Goal: Communication & Community: Answer question/provide support

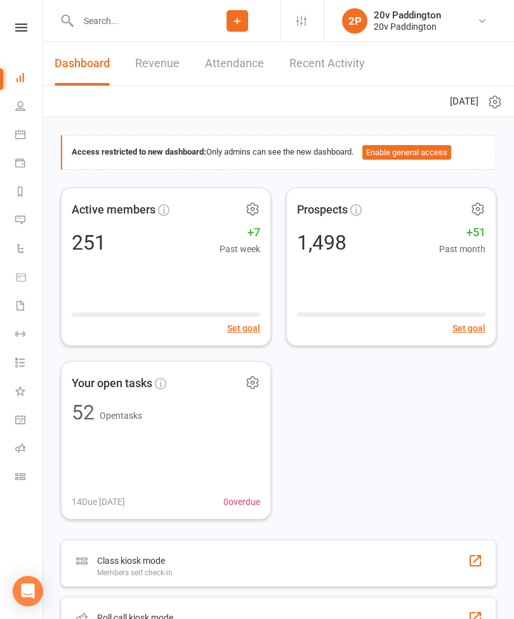
click at [22, 125] on link "Calendar" at bounding box center [29, 136] width 29 height 29
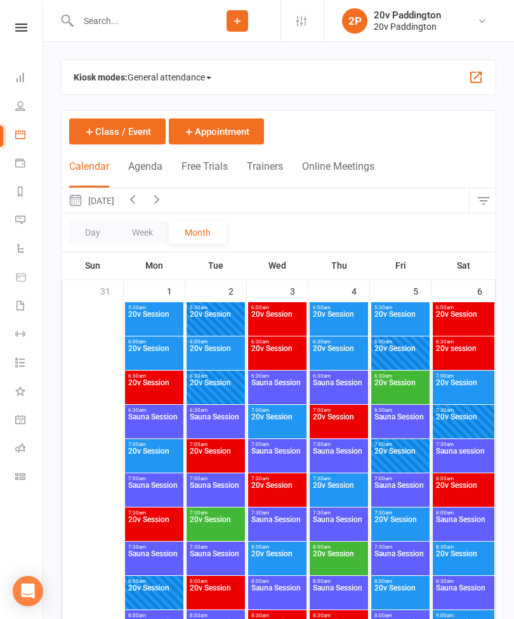
click at [148, 169] on button "Agenda" at bounding box center [145, 173] width 34 height 27
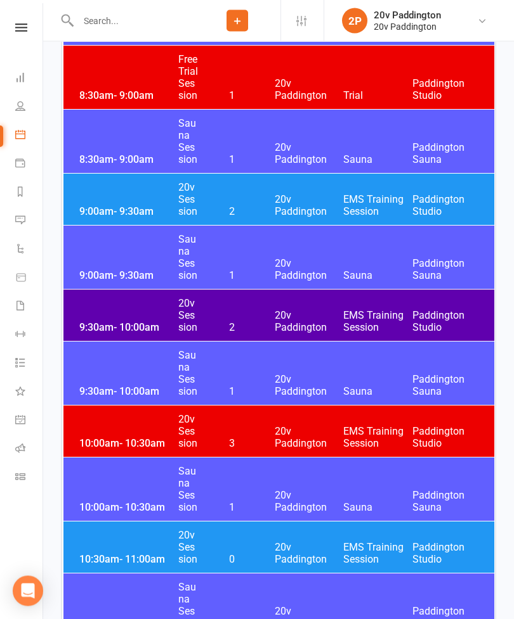
scroll to position [755, 0]
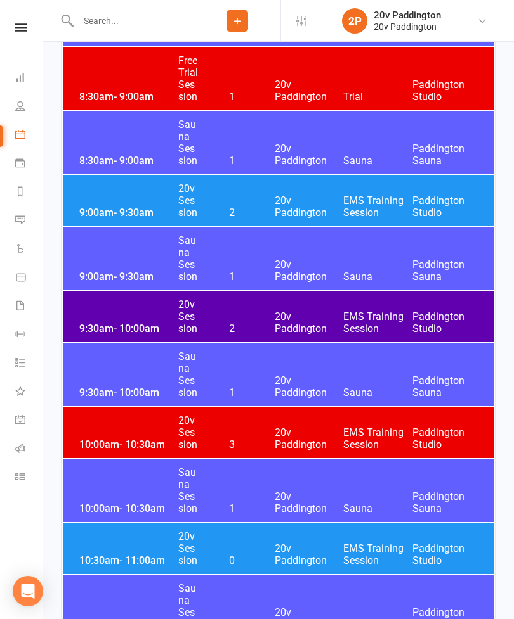
click at [459, 341] on div "9:30am - 10:00am 20v Session 2 20v Paddington EMS Training Session [GEOGRAPHIC_…" at bounding box center [278, 316] width 431 height 51
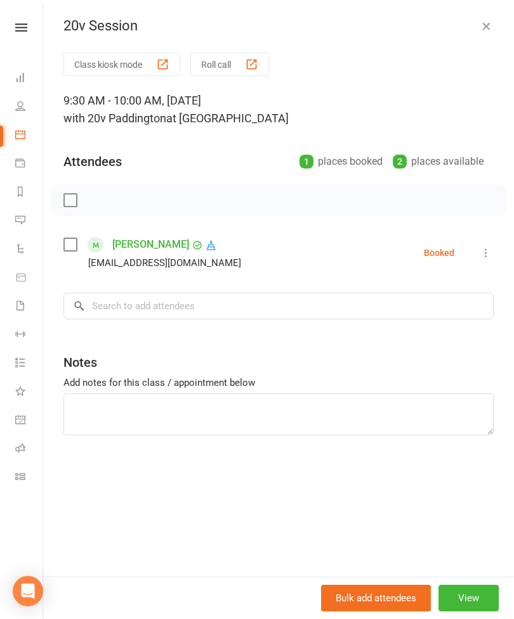
click at [504, 252] on div "Class kiosk mode Roll call 9:30 AM - 10:00 AM, [DATE] with 20v Paddington at [G…" at bounding box center [278, 315] width 470 height 524
click at [481, 249] on icon at bounding box center [485, 253] width 13 height 13
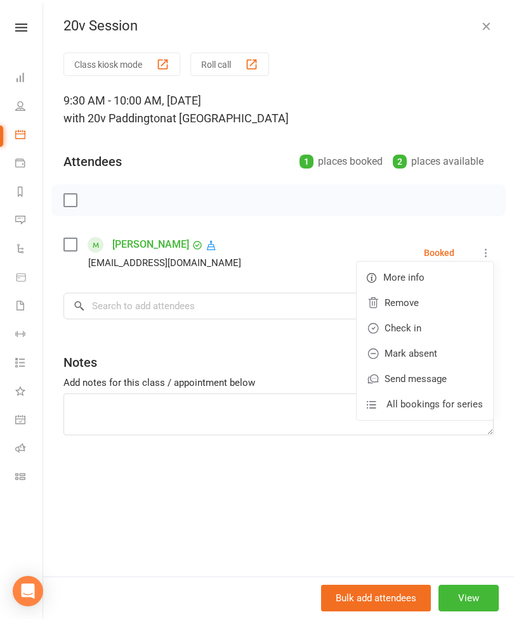
click at [427, 332] on link "Check in" at bounding box center [424, 328] width 136 height 25
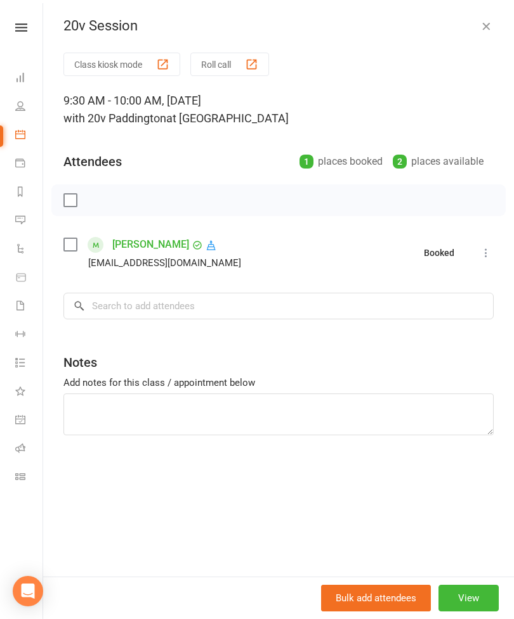
click at [486, 22] on icon "button" at bounding box center [485, 26] width 13 height 13
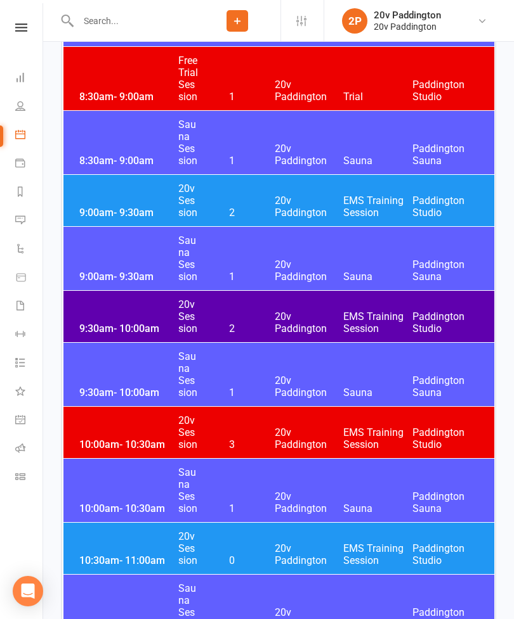
click at [406, 206] on span "EMS Training Session" at bounding box center [377, 207] width 69 height 24
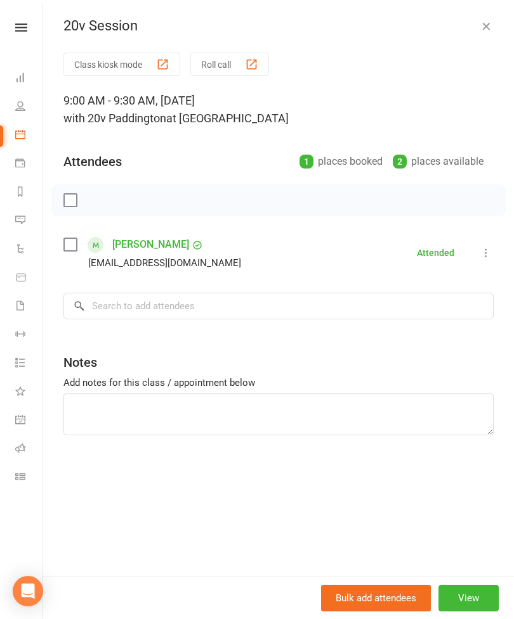
click at [483, 20] on icon "button" at bounding box center [485, 26] width 13 height 13
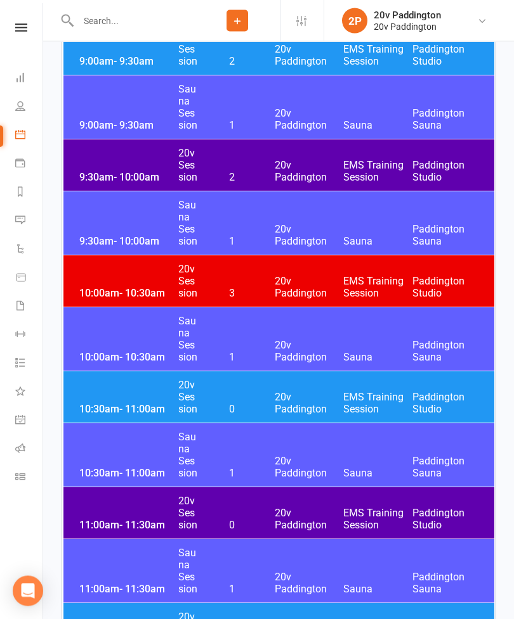
scroll to position [905, 0]
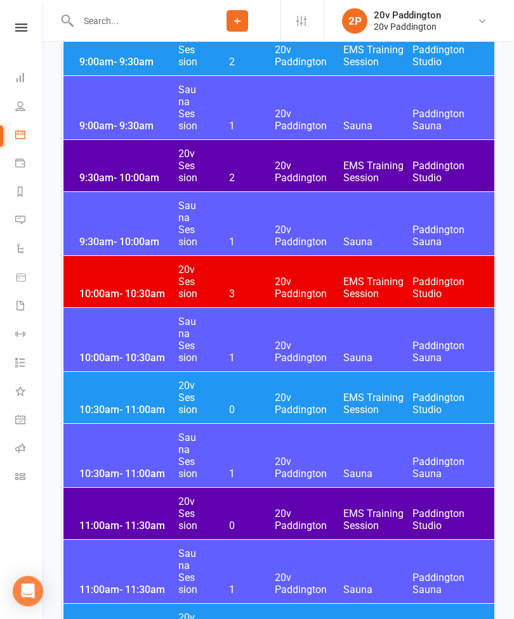
click at [370, 406] on span "EMS Training Session" at bounding box center [377, 404] width 69 height 24
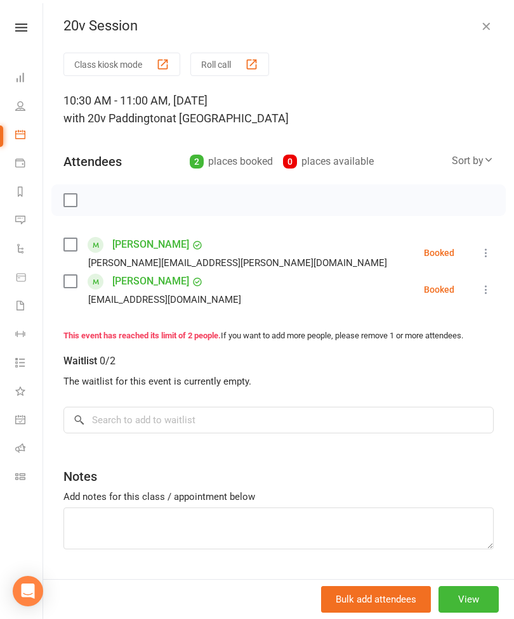
click at [481, 292] on icon at bounding box center [485, 289] width 13 height 13
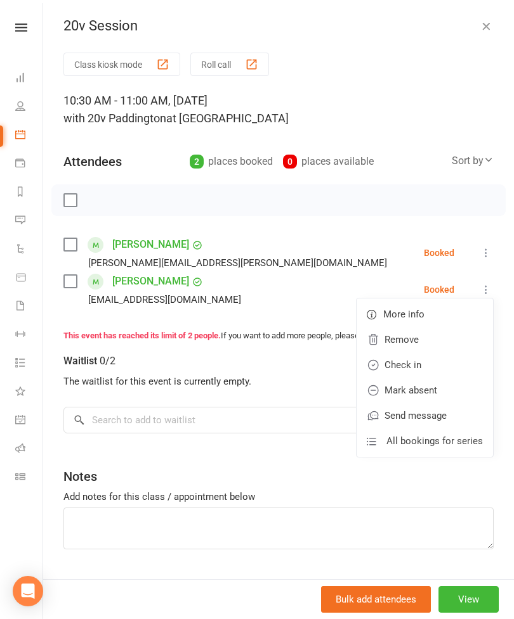
click at [418, 371] on link "Check in" at bounding box center [424, 365] width 136 height 25
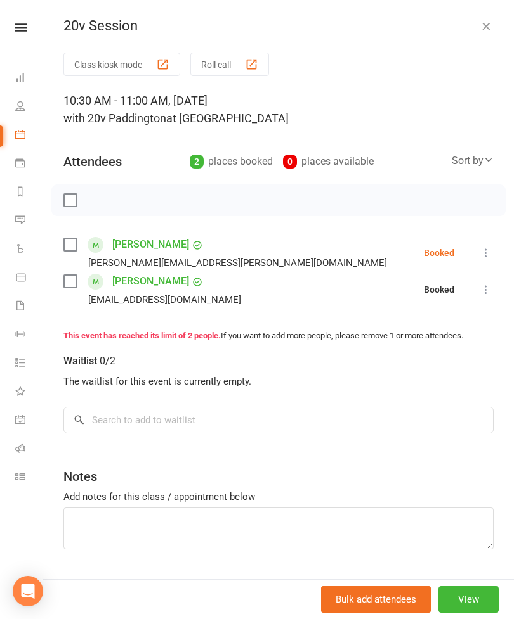
click at [23, 226] on link "Messages 2" at bounding box center [29, 221] width 29 height 29
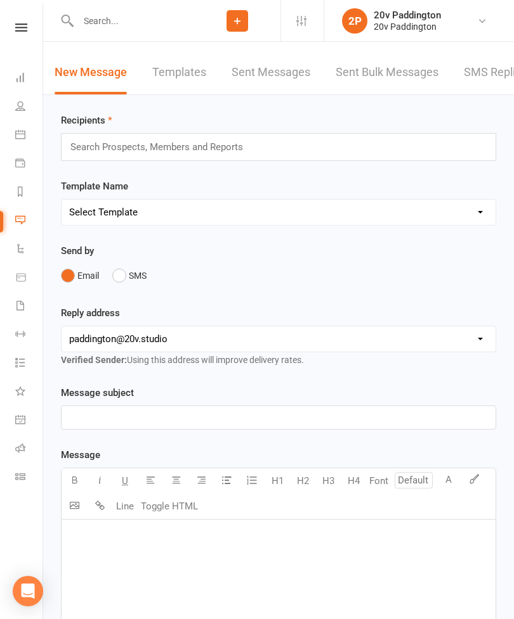
click at [482, 72] on link "SMS Replies 2" at bounding box center [502, 73] width 76 height 44
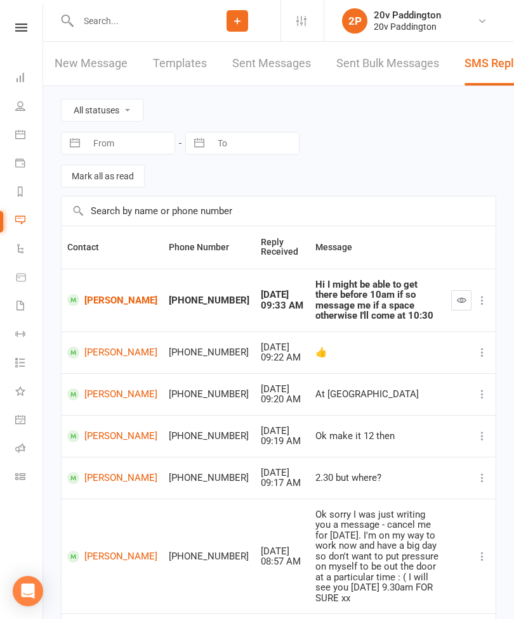
click at [461, 297] on icon "button" at bounding box center [462, 300] width 10 height 10
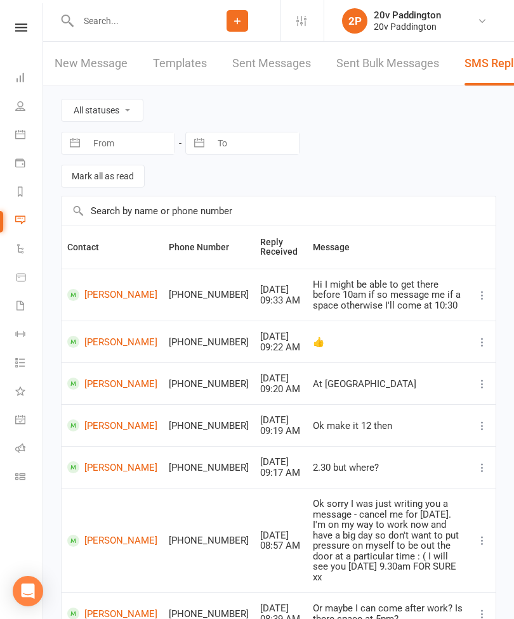
click at [22, 138] on icon at bounding box center [20, 134] width 10 height 10
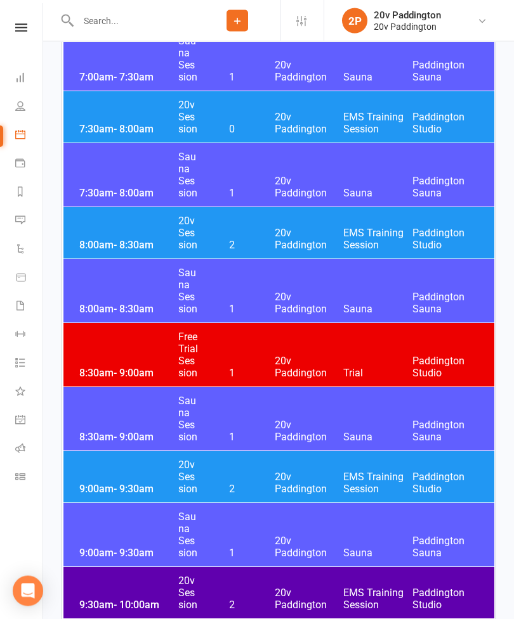
click at [250, 464] on div "9:00am - 9:30am 20v Session 2 20v Paddington EMS Training Session [GEOGRAPHIC_D…" at bounding box center [278, 477] width 431 height 51
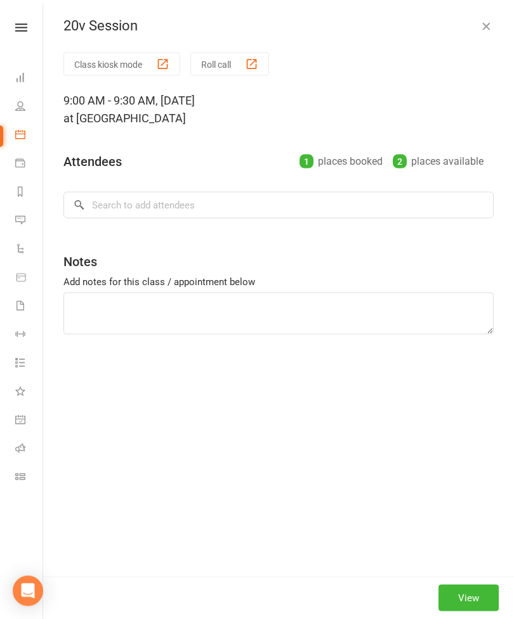
scroll to position [478, 0]
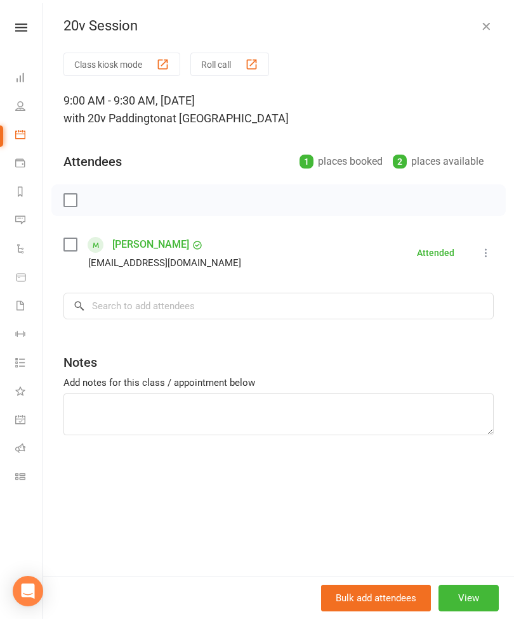
click at [19, 231] on link "Messages 1" at bounding box center [29, 221] width 29 height 29
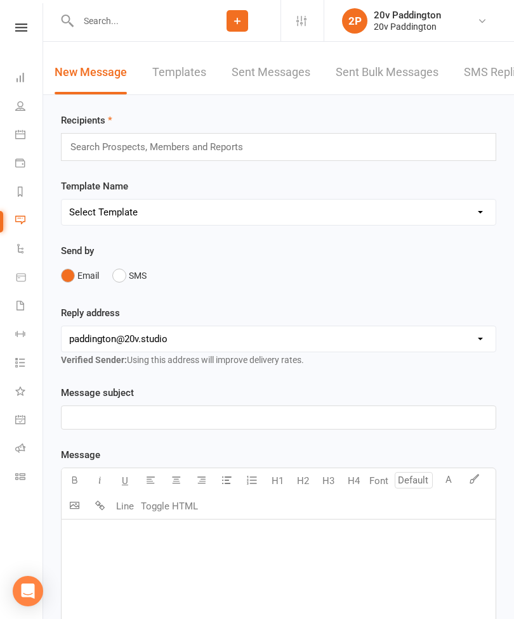
click at [493, 62] on link "SMS Replies 1" at bounding box center [502, 73] width 76 height 44
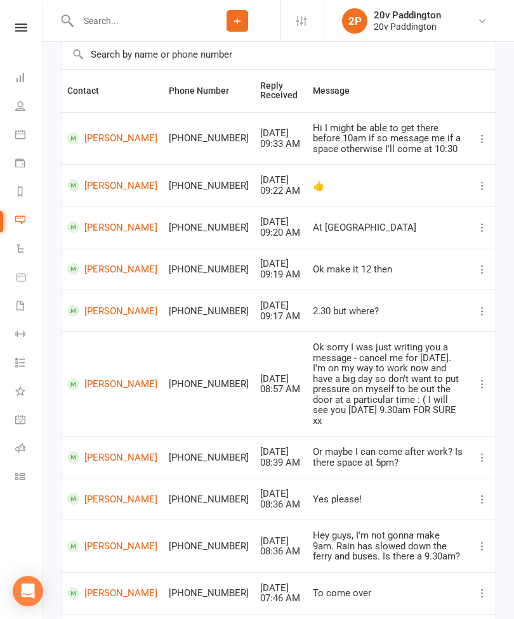
scroll to position [153, 0]
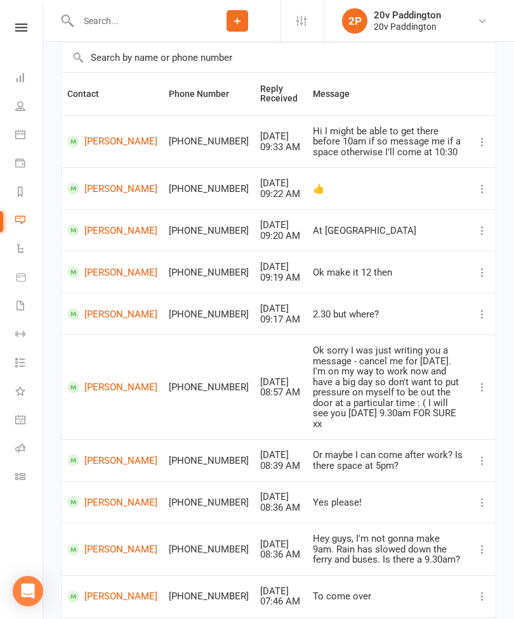
click at [88, 308] on link "[PERSON_NAME]" at bounding box center [112, 314] width 90 height 12
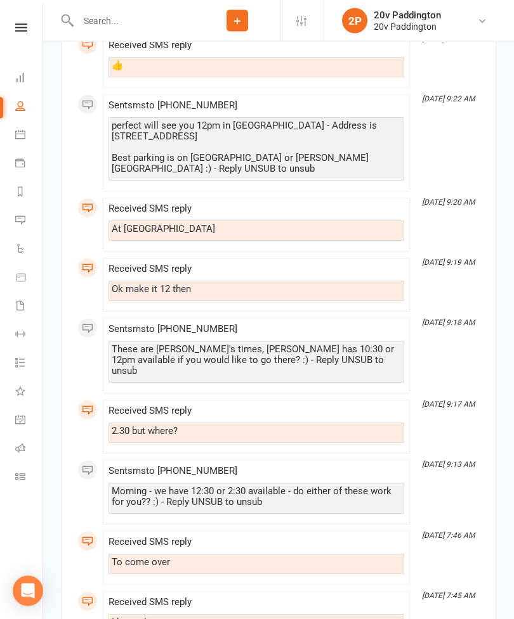
scroll to position [1796, 0]
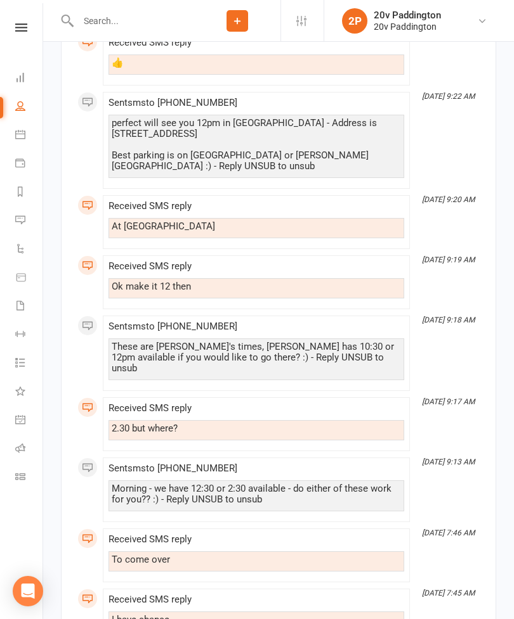
click at [30, 216] on link "Messages 1" at bounding box center [29, 221] width 29 height 29
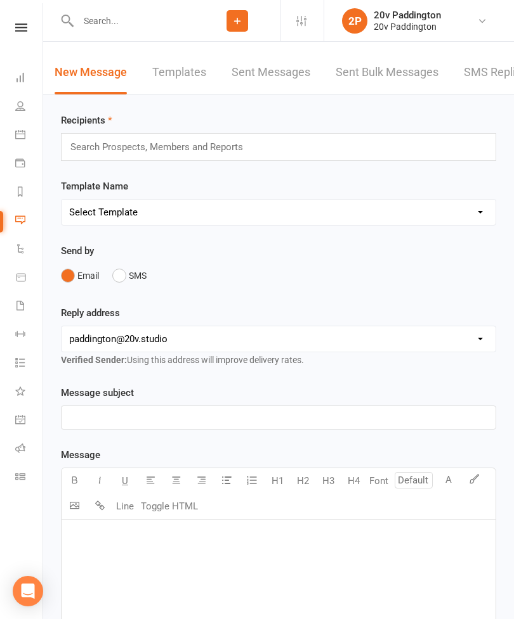
click at [490, 79] on link "SMS Replies 1" at bounding box center [502, 73] width 76 height 44
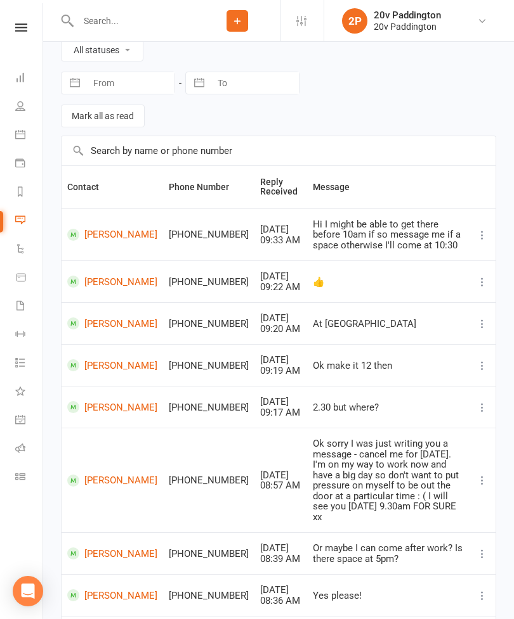
scroll to position [187, 0]
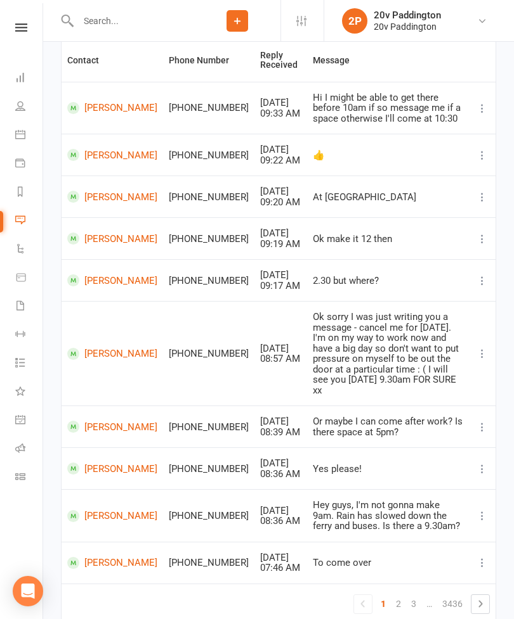
click at [10, 127] on li "Calendar" at bounding box center [21, 136] width 42 height 29
click at [26, 129] on link "Calendar" at bounding box center [29, 136] width 29 height 29
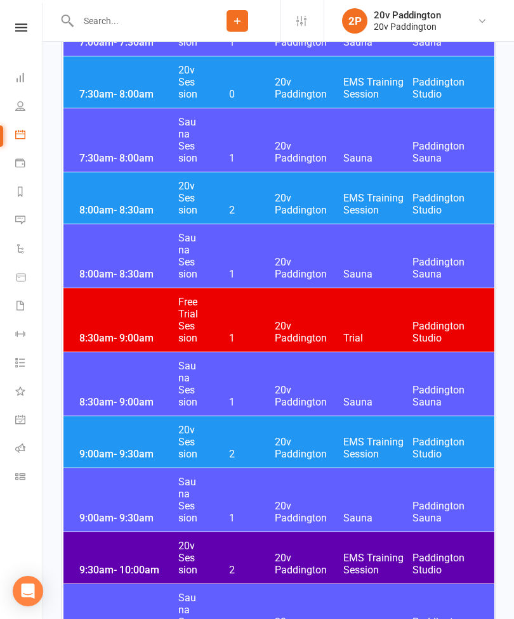
scroll to position [512, 0]
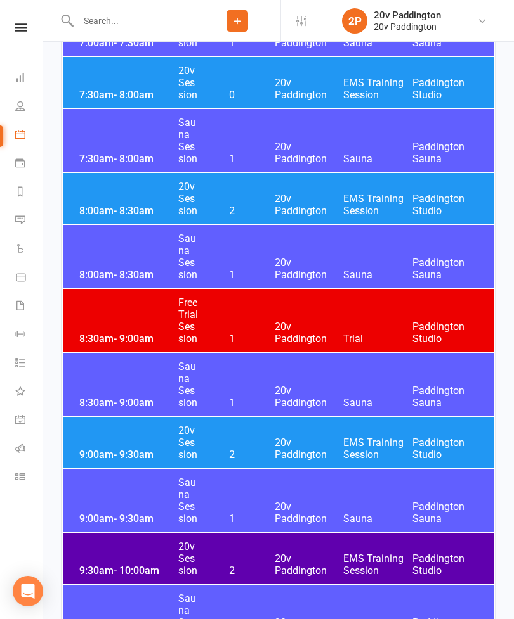
click at [436, 210] on span "Paddington Studio" at bounding box center [446, 205] width 69 height 24
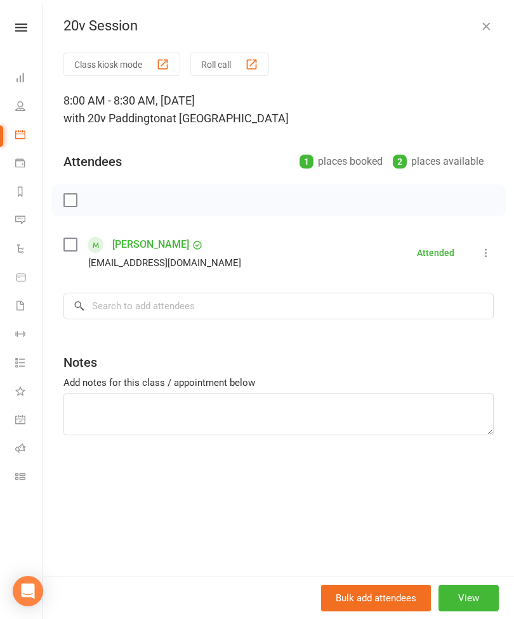
click at [479, 32] on button "button" at bounding box center [485, 25] width 15 height 15
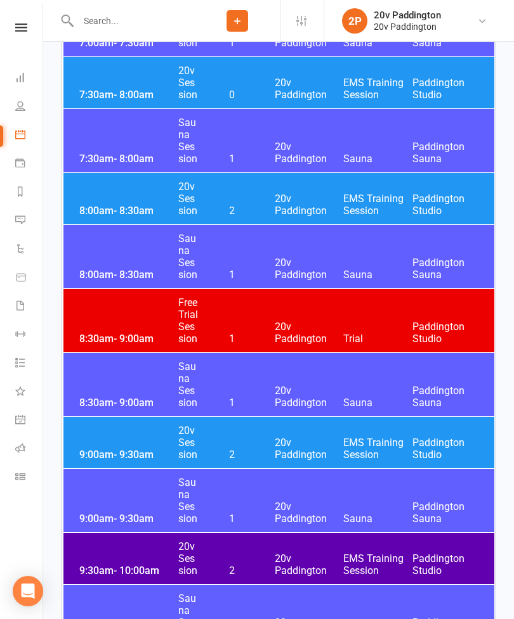
click at [385, 462] on div "9:00am - 9:30am 20v Session 2 20v Paddington EMS Training Session [GEOGRAPHIC_D…" at bounding box center [278, 442] width 431 height 51
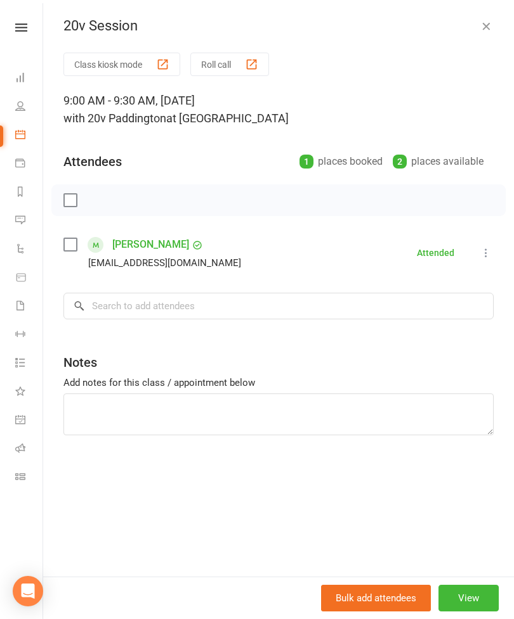
click at [495, 22] on div "20v Session" at bounding box center [278, 26] width 470 height 16
click at [472, 24] on div "20v Session" at bounding box center [278, 26] width 470 height 16
click at [491, 20] on icon "button" at bounding box center [485, 26] width 13 height 13
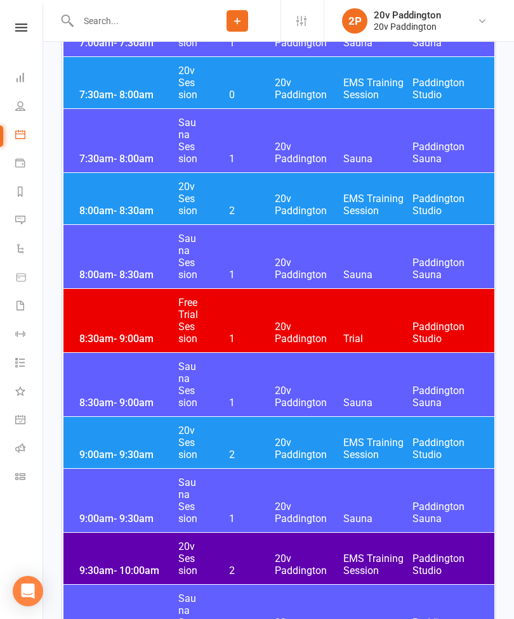
click at [107, 552] on div "9:30am - 10:00am 20v Session 2 20v Paddington EMS Training Session [GEOGRAPHIC_…" at bounding box center [278, 558] width 431 height 51
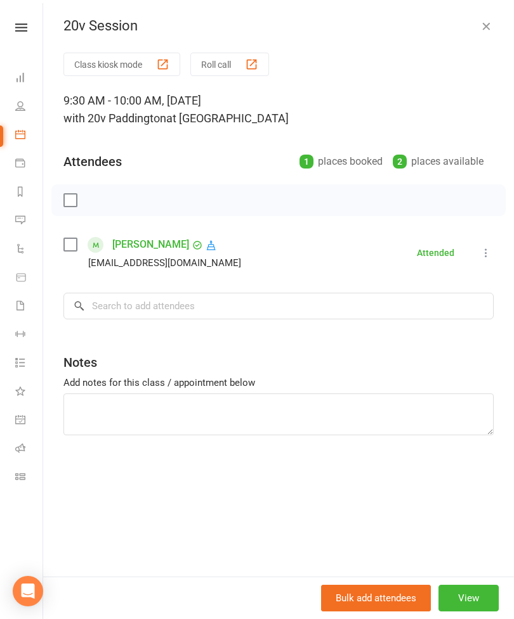
click at [489, 32] on icon "button" at bounding box center [485, 26] width 13 height 13
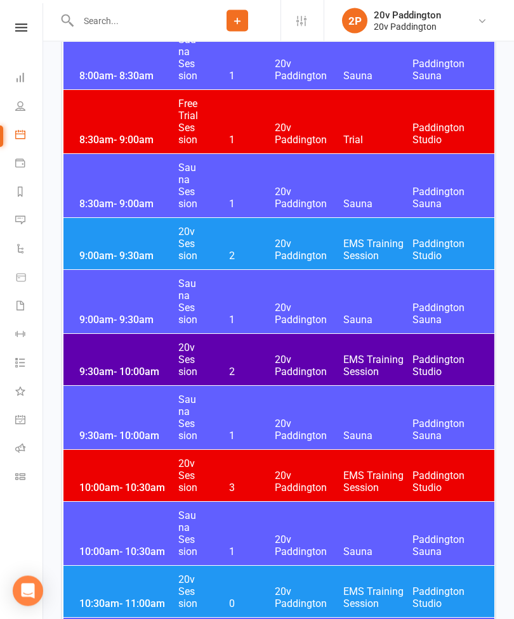
scroll to position [711, 0]
click at [157, 599] on span "- 11:00am" at bounding box center [142, 604] width 46 height 12
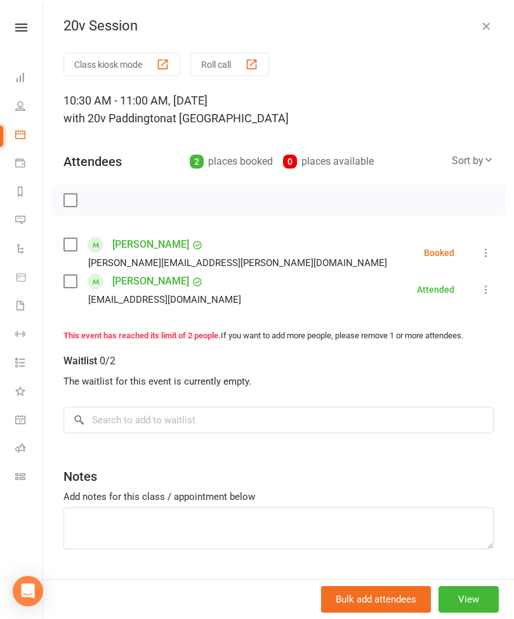
click at [13, 217] on li "Messages 1" at bounding box center [21, 221] width 42 height 29
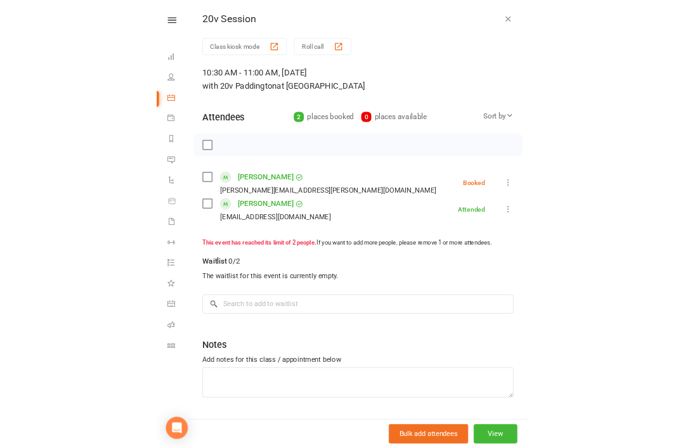
scroll to position [798, 0]
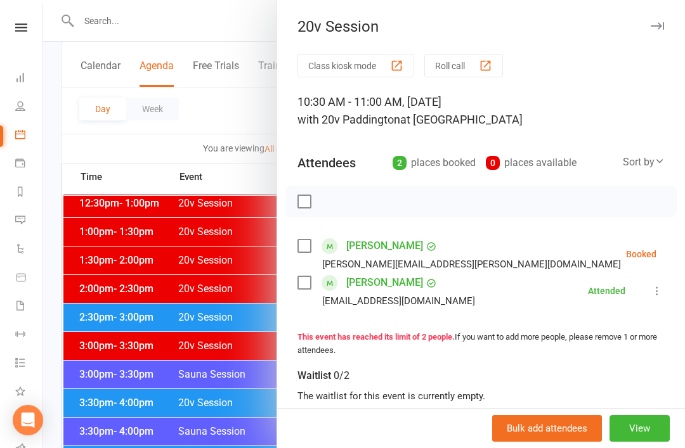
click at [25, 213] on link "Messages 1" at bounding box center [29, 221] width 29 height 29
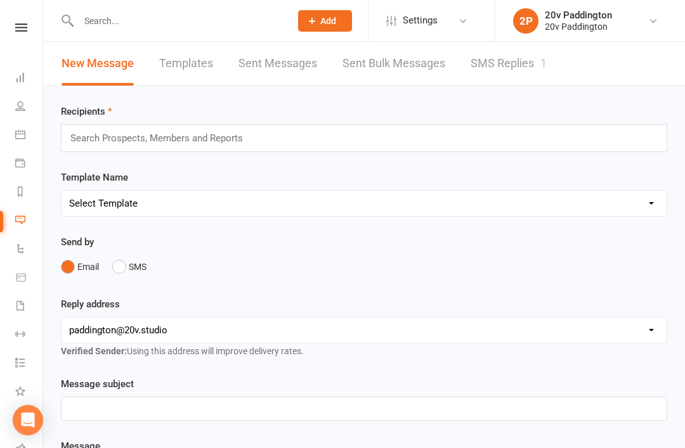
click at [513, 71] on link "SMS Replies 1" at bounding box center [508, 64] width 76 height 44
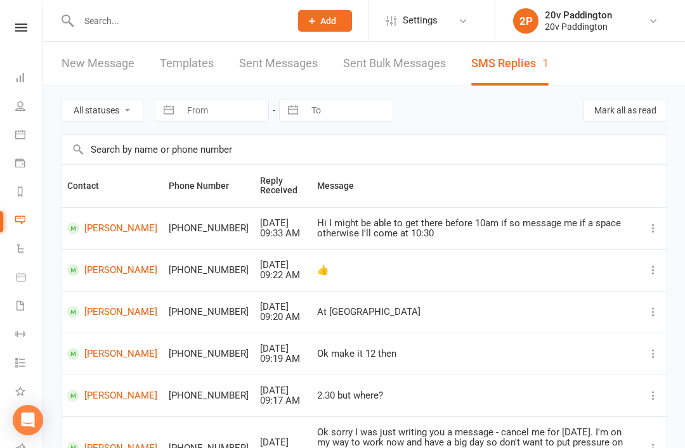
click at [30, 132] on link "Calendar" at bounding box center [29, 136] width 29 height 29
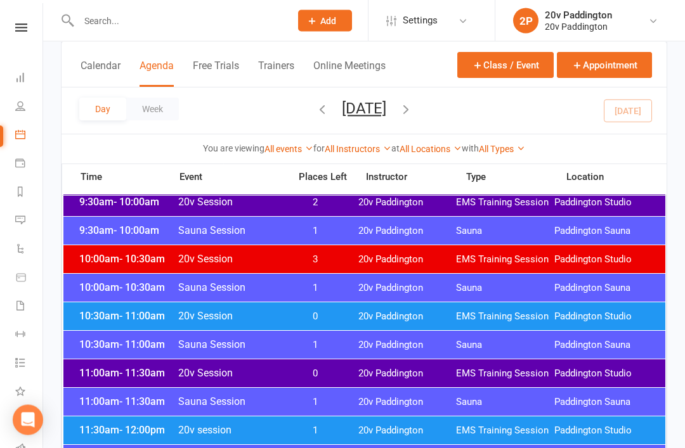
scroll to position [457, 0]
